Goal: Transaction & Acquisition: Purchase product/service

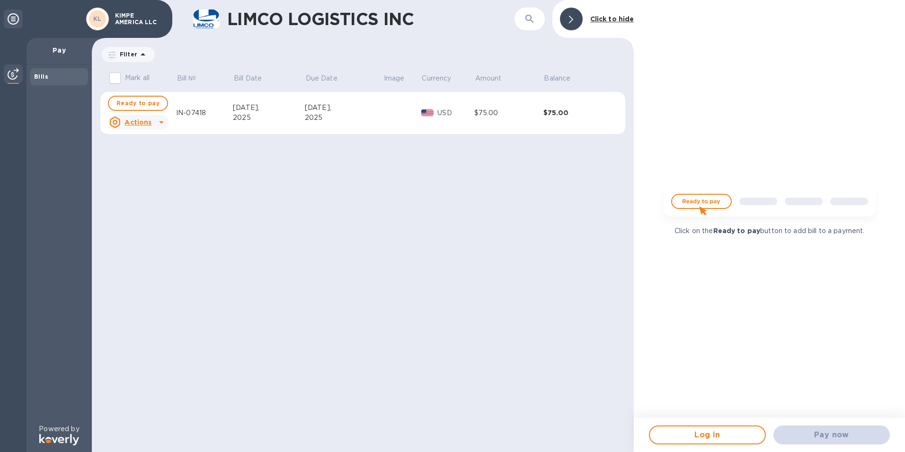
click at [586, 201] on div "LIMCO LOGISTICS INC ​ Click to hide Filter Amount Mark all Bill № Bill Date Due…" at bounding box center [363, 226] width 542 height 452
click at [139, 100] on span "Ready to pay" at bounding box center [137, 103] width 43 height 11
checkbox input "true"
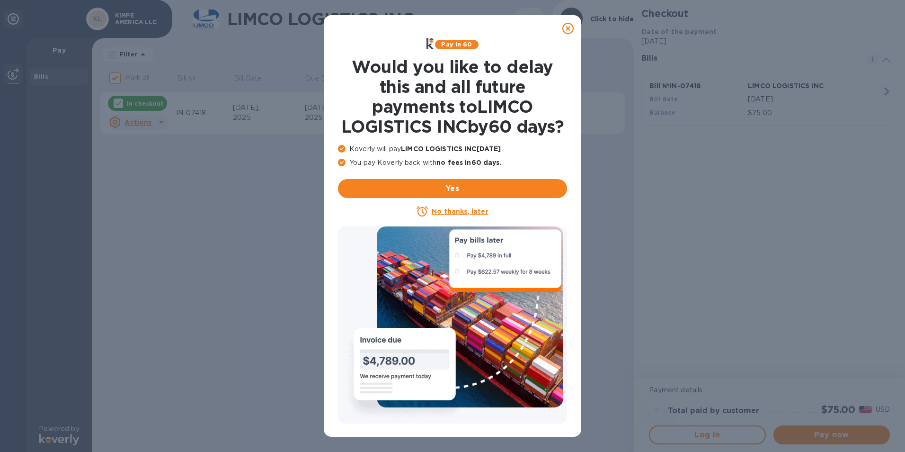
click at [461, 215] on u "No thanks, later" at bounding box center [460, 211] width 56 height 8
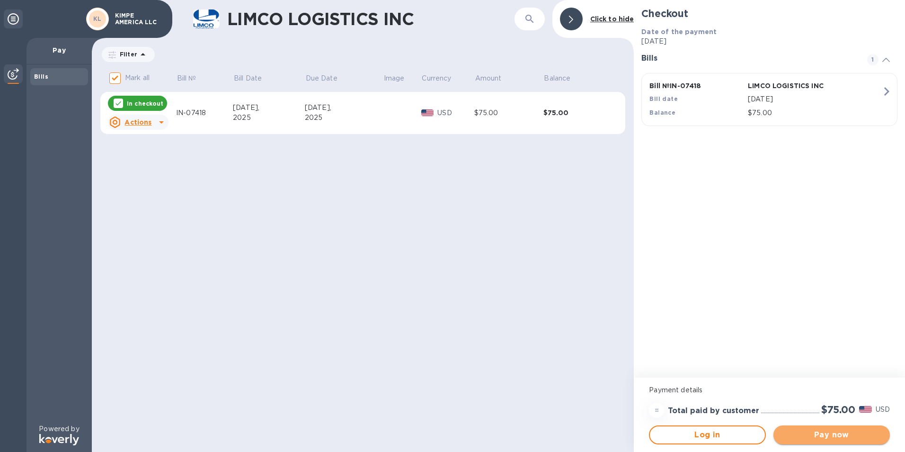
click at [824, 434] on span "Pay now" at bounding box center [831, 434] width 101 height 11
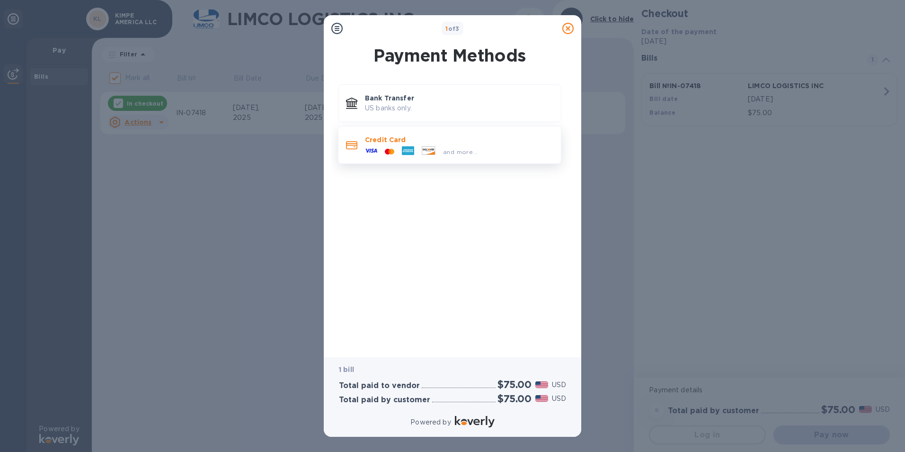
click at [382, 143] on p "Credit Card" at bounding box center [459, 139] width 188 height 9
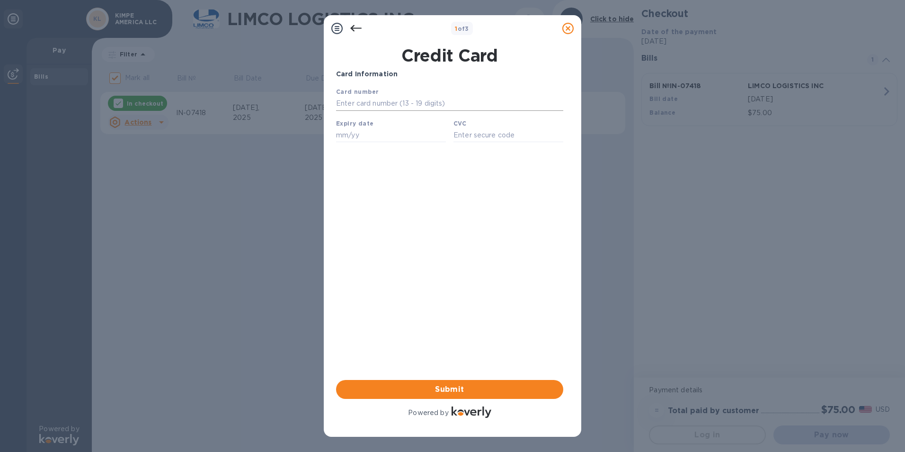
click at [403, 99] on input "text" at bounding box center [449, 104] width 227 height 14
type input "[CREDIT_CARD_NUMBER]"
type input "04/27"
type input "973"
click at [447, 386] on span "Submit" at bounding box center [450, 388] width 212 height 11
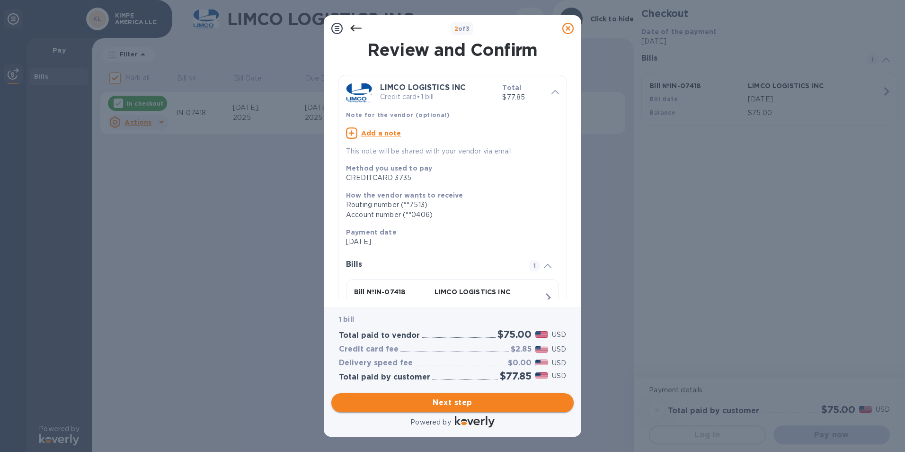
click at [458, 404] on span "Next step" at bounding box center [452, 402] width 227 height 11
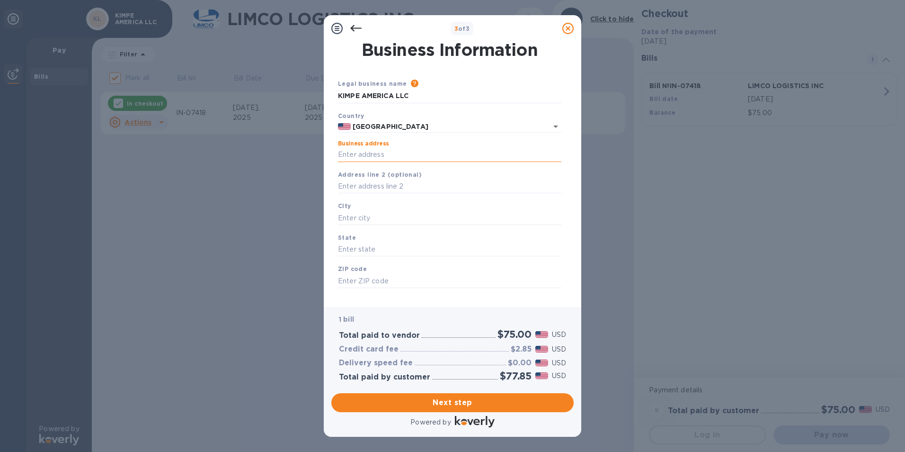
click at [347, 155] on input "Business address" at bounding box center [449, 155] width 223 height 14
type input "[STREET_ADDRESS]"
type input "CYPRESS"
type input "CA"
type input "90630"
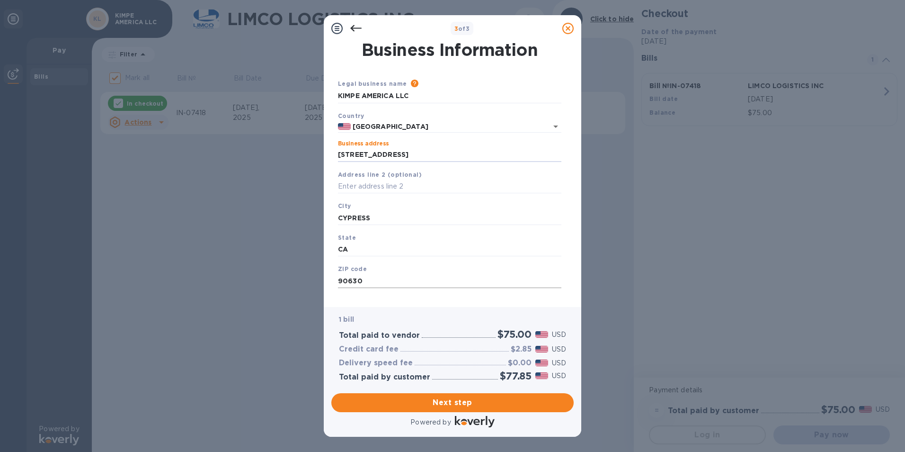
scroll to position [11, 0]
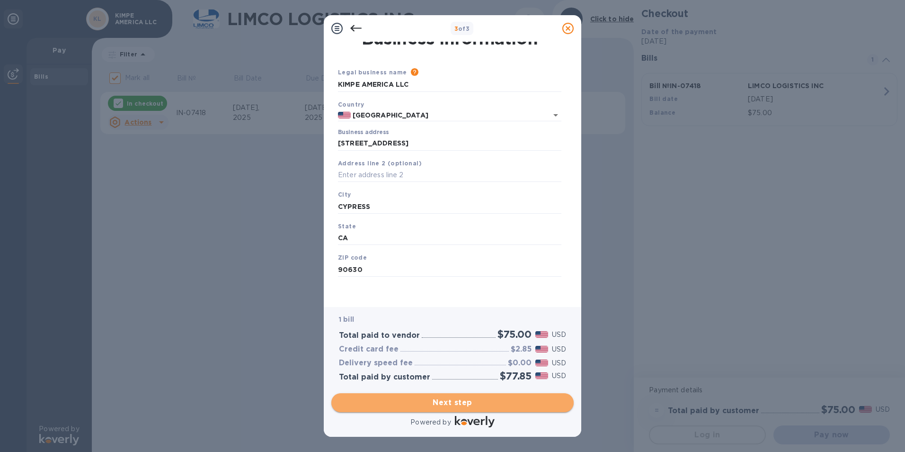
click at [456, 403] on span "Next step" at bounding box center [452, 402] width 227 height 11
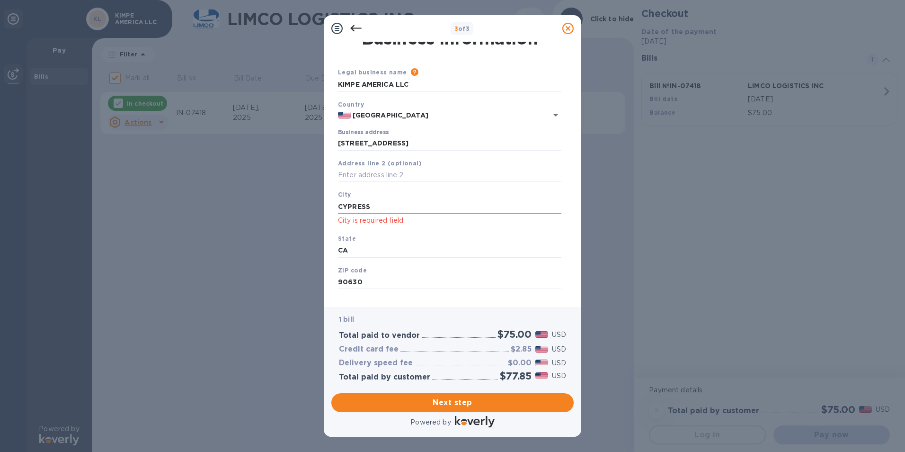
click at [372, 209] on input "CYPRESS" at bounding box center [449, 206] width 223 height 14
type input "C"
type input "CYPRESS"
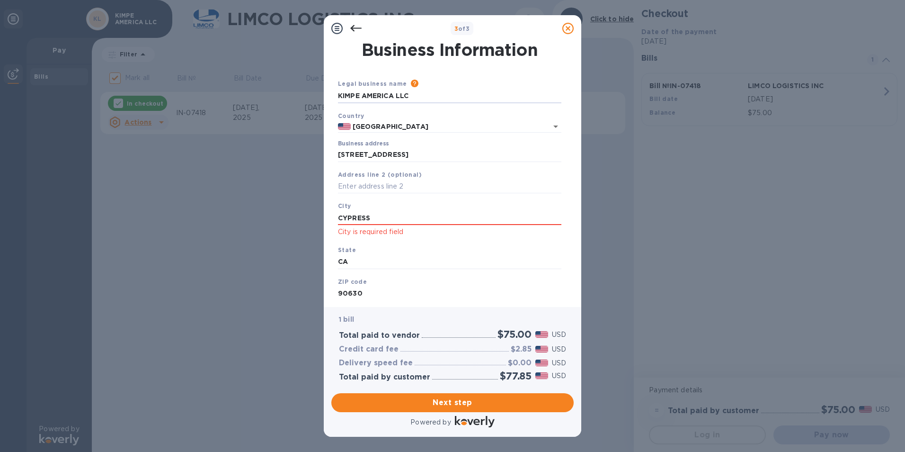
drag, startPoint x: 423, startPoint y: 96, endPoint x: 306, endPoint y: 97, distance: 117.4
click at [306, 97] on div "3 of 3 Business Information Legal business name Please provide the legal name t…" at bounding box center [452, 226] width 905 height 452
type input "[PERSON_NAME] LOGISTICS"
click at [452, 400] on span "Next step" at bounding box center [452, 402] width 227 height 11
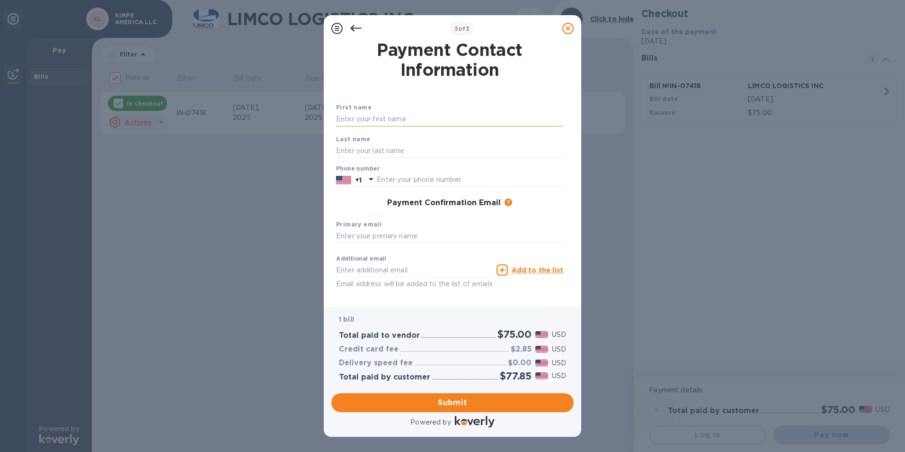
click at [374, 118] on input "text" at bounding box center [449, 119] width 227 height 14
type input "[PERSON_NAME]"
click at [535, 231] on input "text" at bounding box center [449, 236] width 227 height 14
click at [406, 173] on input "text" at bounding box center [470, 180] width 186 height 14
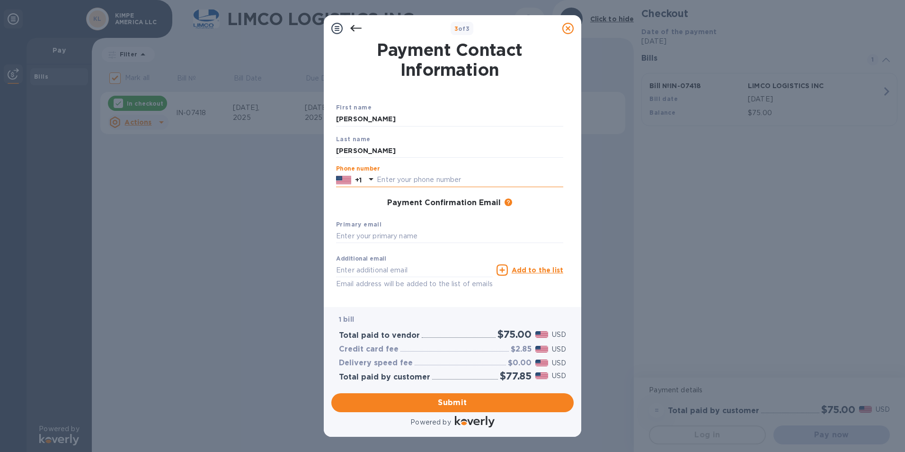
type input "5624455146"
type input "[EMAIL_ADDRESS][DOMAIN_NAME]"
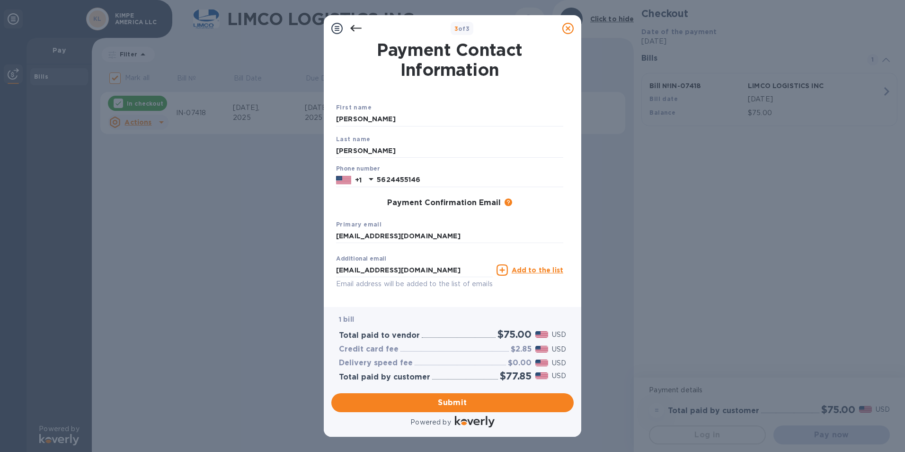
click at [445, 310] on div "1 bill Total paid to vendor $75.00 USD Credit card fee $2.85 USD Delivery speed…" at bounding box center [452, 348] width 242 height 82
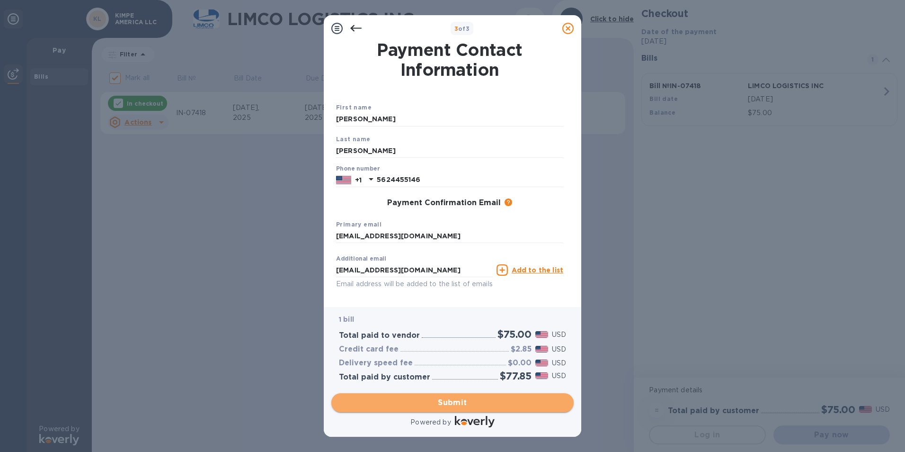
click at [453, 406] on span "Submit" at bounding box center [452, 402] width 227 height 11
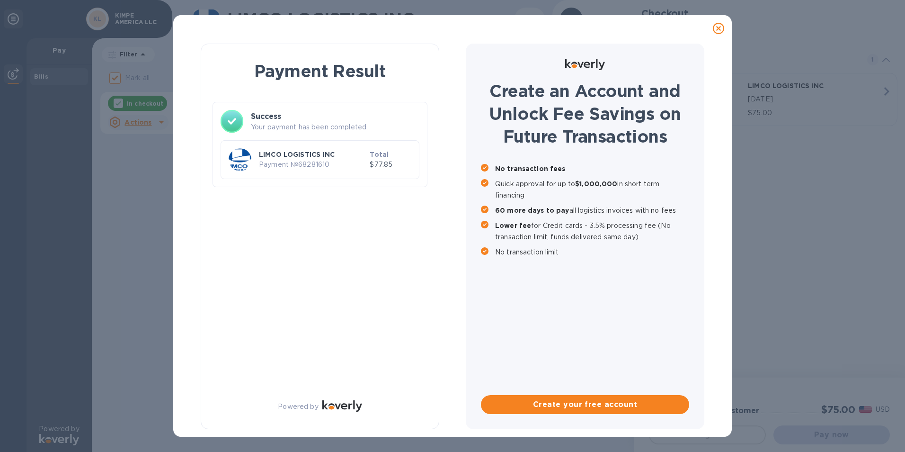
checkbox input "false"
